Goal: Transaction & Acquisition: Purchase product/service

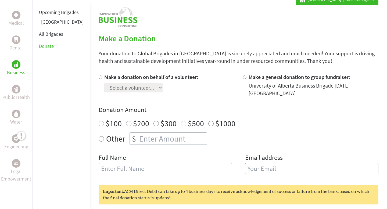
scroll to position [22, 0]
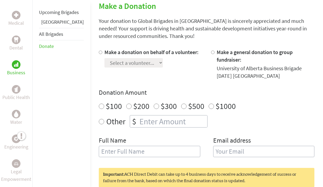
scroll to position [129, 0]
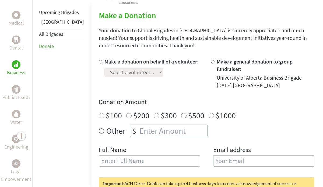
click at [99, 61] on input "Make a donation on behalf of a volunteer:" at bounding box center [100, 61] width 3 height 3
radio input "true"
click at [113, 69] on select "Select a volunteer..." at bounding box center [133, 72] width 58 height 9
click at [104, 68] on select "Select a volunteer..." at bounding box center [133, 72] width 58 height 9
click at [116, 73] on select "Select a volunteer..." at bounding box center [133, 72] width 58 height 9
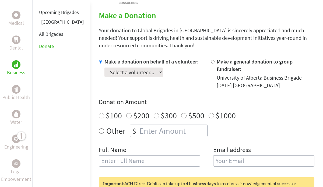
click at [104, 68] on select "Select a volunteer..." at bounding box center [133, 72] width 58 height 9
click at [99, 62] on input "Make a donation on behalf of a volunteer:" at bounding box center [100, 61] width 3 height 3
click at [78, 63] on div "Medical Dental Business Public Health Water Engineering Legal Empowerment Upcom…" at bounding box center [161, 132] width 323 height 323
click at [102, 98] on h4 "Donation Amount" at bounding box center [207, 102] width 216 height 9
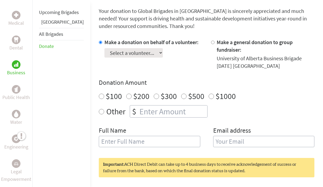
click at [112, 137] on input "text" at bounding box center [149, 141] width 101 height 11
click at [175, 126] on div "Full Name" at bounding box center [149, 139] width 101 height 27
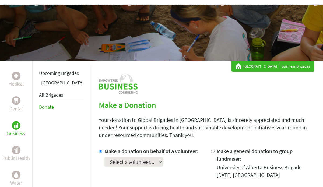
scroll to position [0, 0]
